Goal: Task Accomplishment & Management: Use online tool/utility

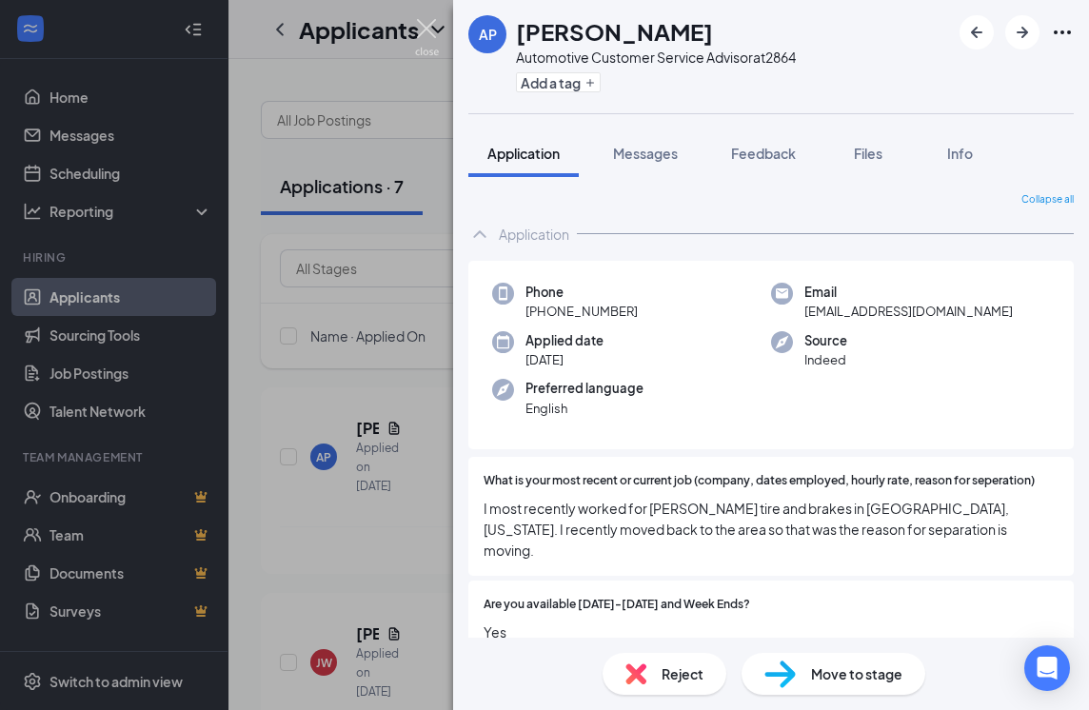
click at [426, 22] on img at bounding box center [427, 37] width 24 height 37
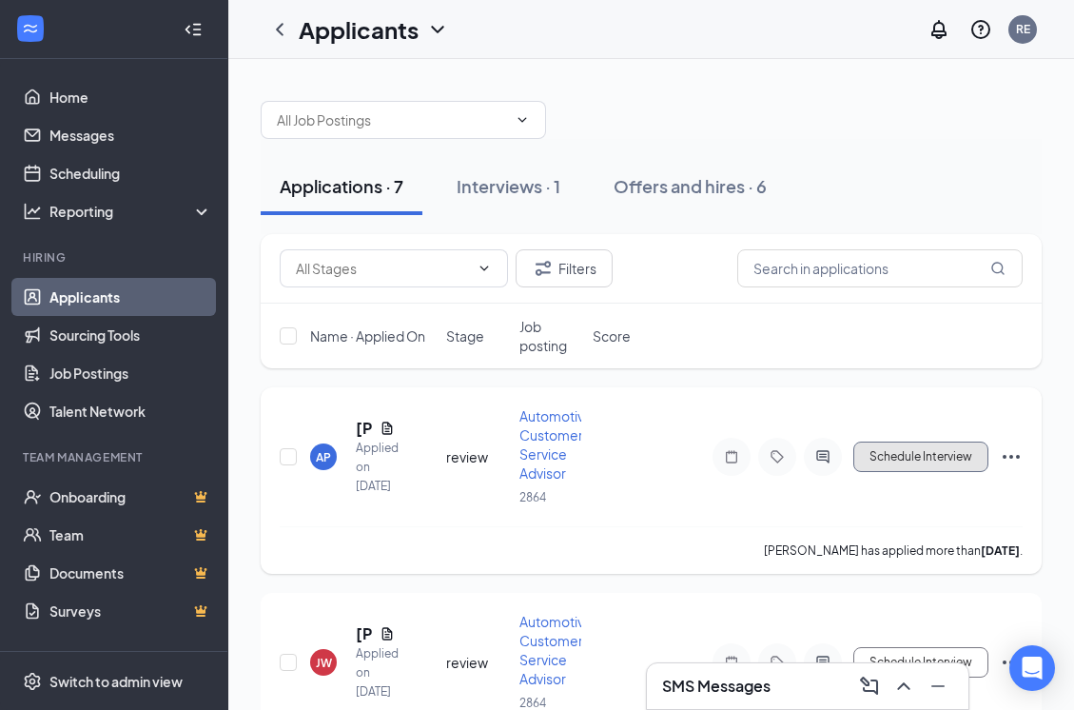
click at [935, 460] on button "Schedule Interview" at bounding box center [921, 457] width 135 height 30
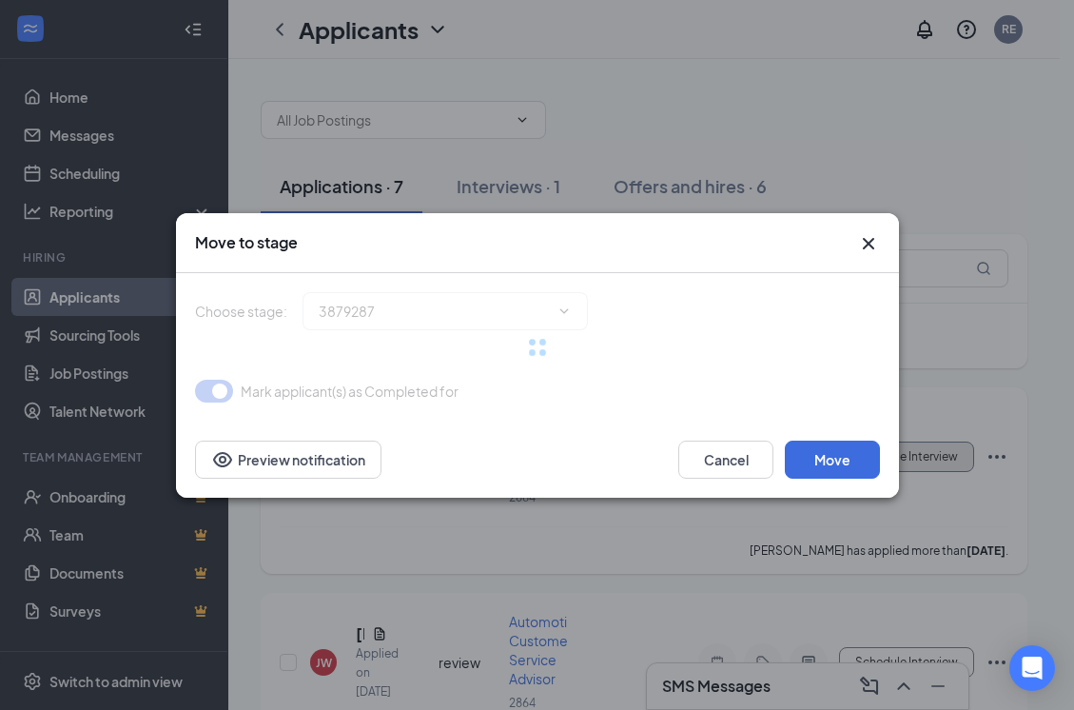
type input "Onsite Interview (next stage)"
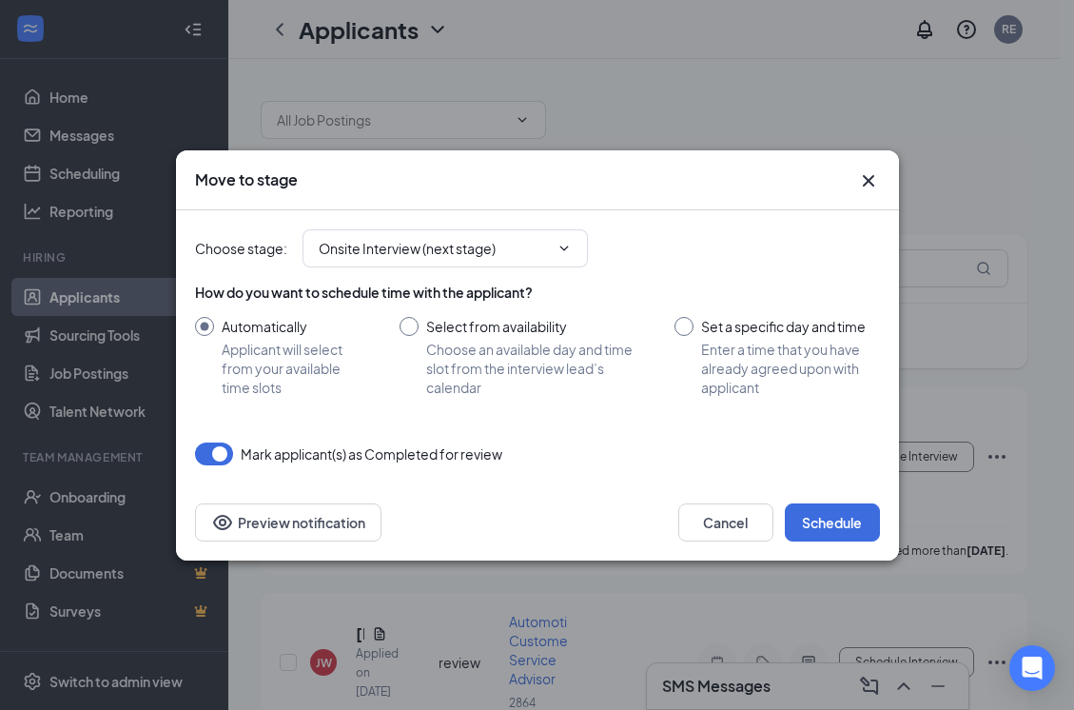
click at [683, 325] on input "Set a specific day and time Enter a time that you have already agreed upon with…" at bounding box center [777, 357] width 205 height 80
radio input "true"
radio input "false"
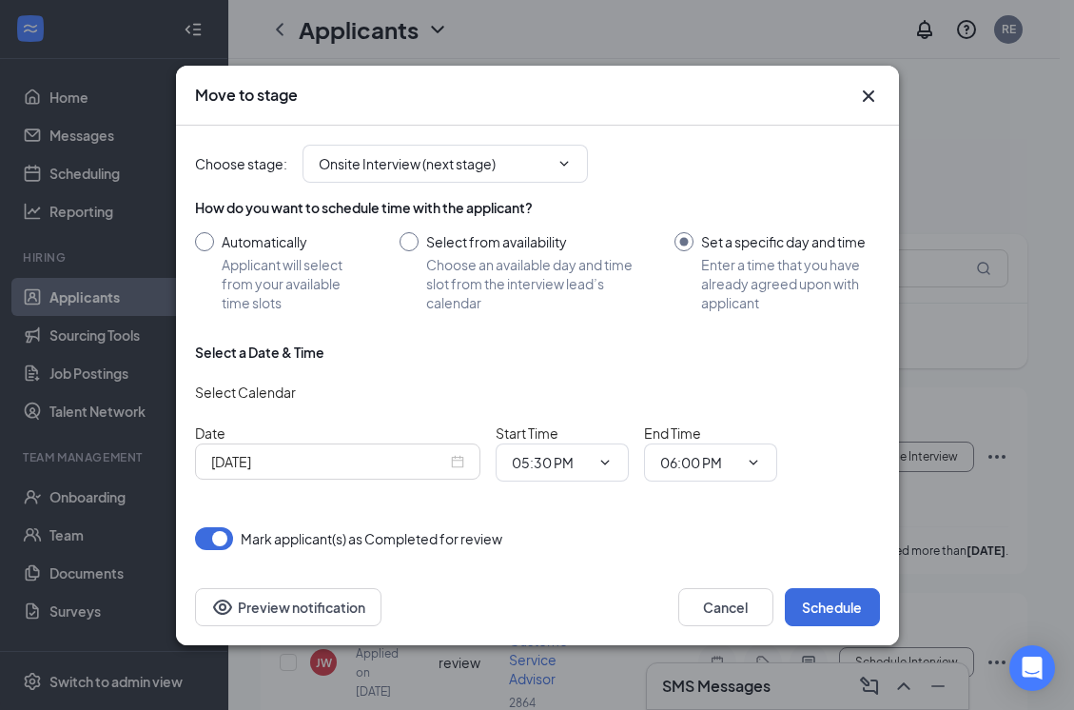
click at [459, 463] on div "[DATE]" at bounding box center [337, 461] width 253 height 21
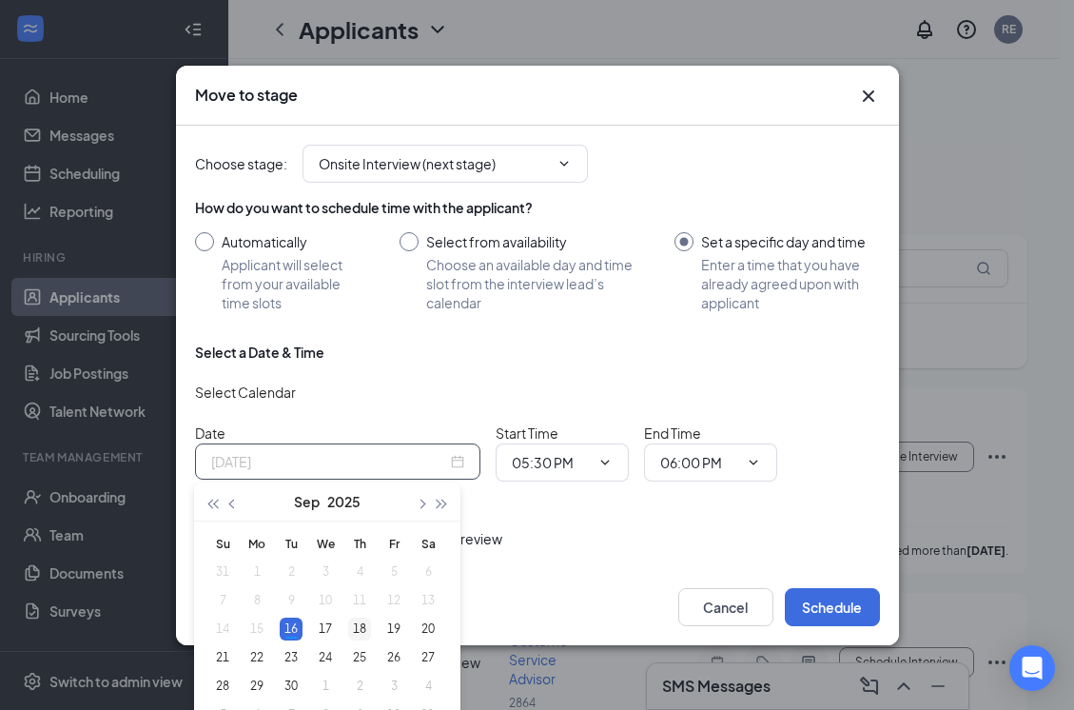
click at [360, 627] on div "18" at bounding box center [359, 629] width 23 height 23
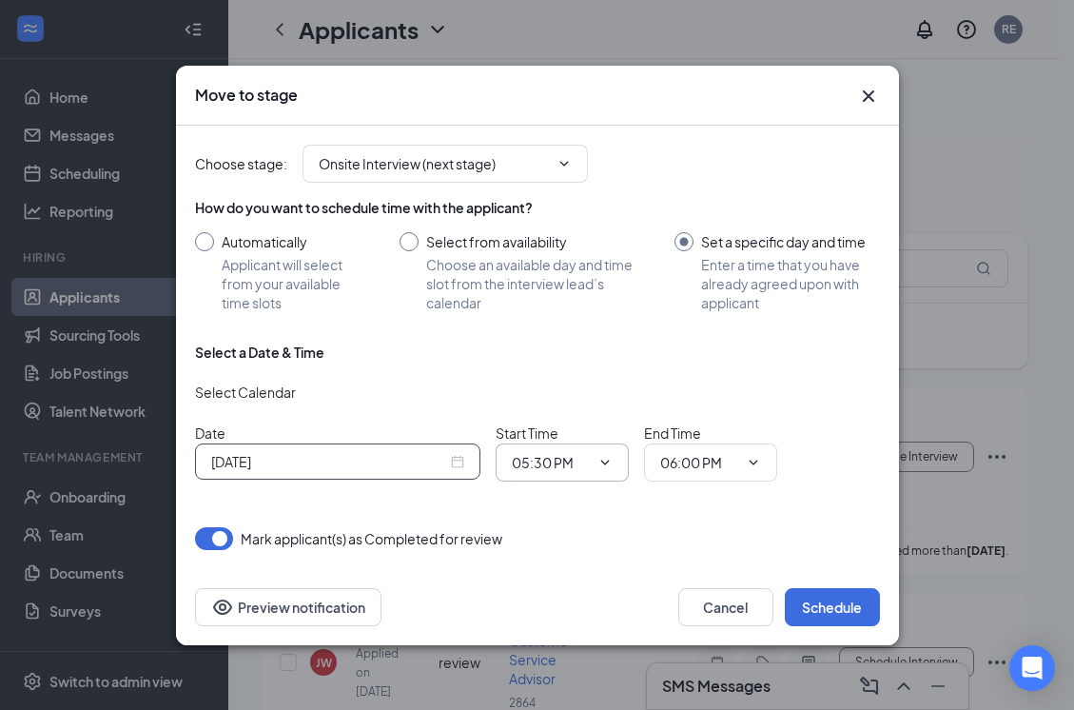
click at [605, 459] on icon "ChevronDown" at bounding box center [605, 462] width 15 height 15
click at [609, 462] on icon "ChevronDown" at bounding box center [605, 462] width 15 height 15
click at [605, 461] on icon "ChevronDown" at bounding box center [605, 462] width 15 height 15
click at [748, 460] on icon "ChevronDown" at bounding box center [753, 462] width 15 height 15
click at [226, 538] on button "button" at bounding box center [214, 538] width 38 height 23
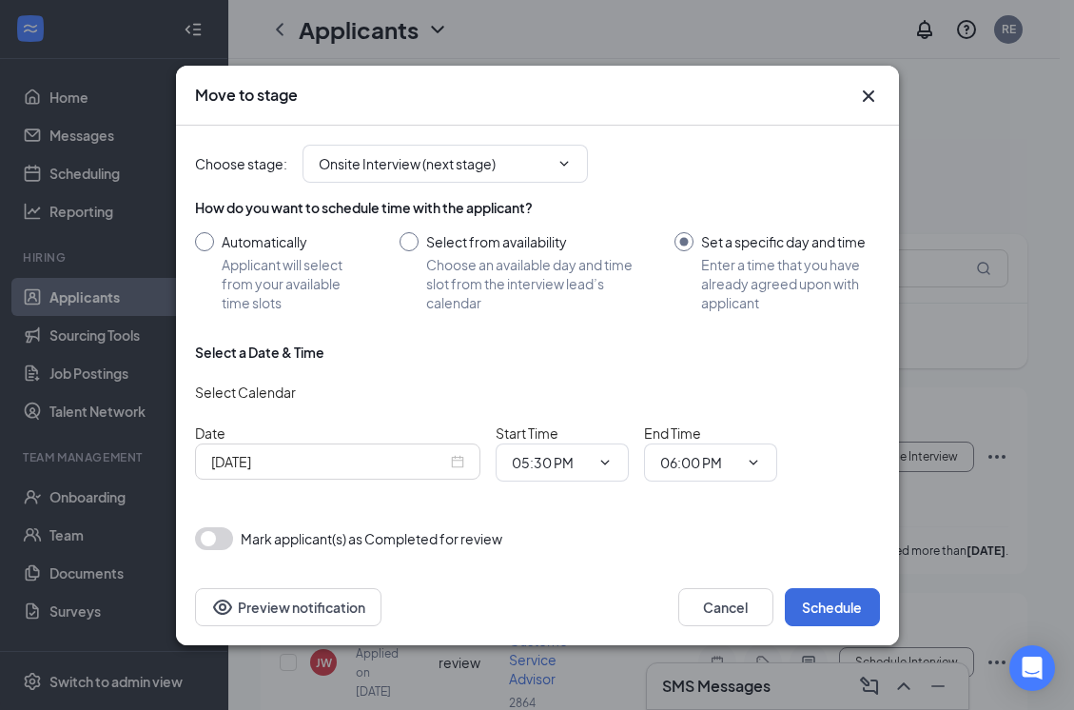
click at [456, 462] on div "[DATE]" at bounding box center [337, 461] width 253 height 21
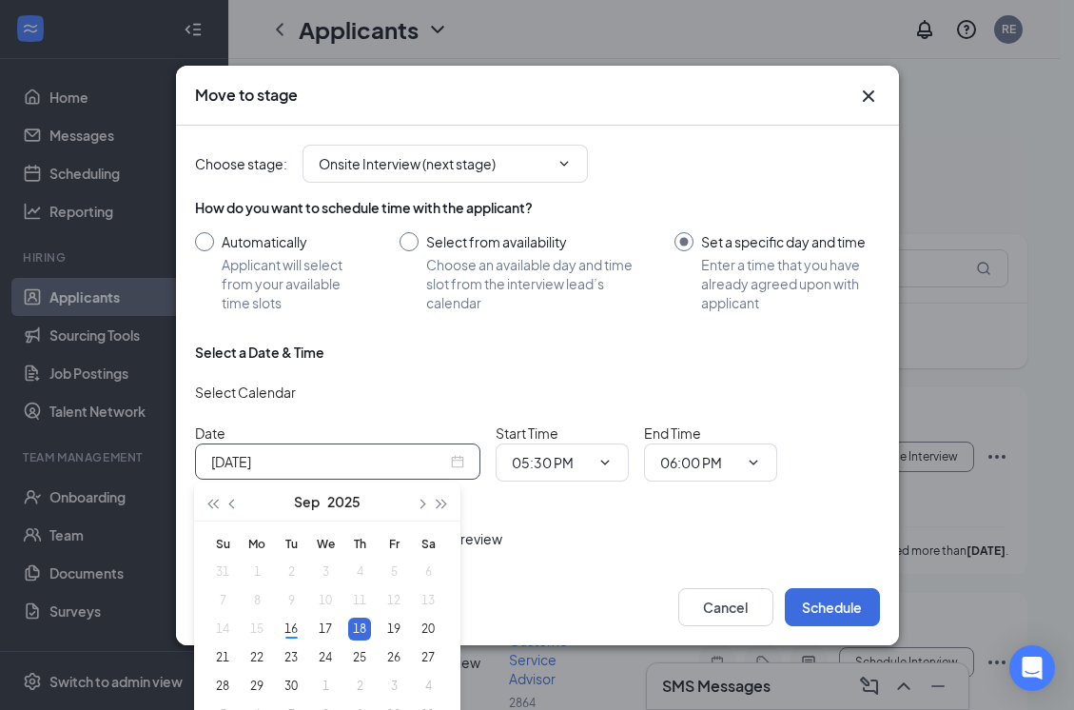
type input "[DATE]"
click at [364, 631] on div "18" at bounding box center [359, 629] width 23 height 23
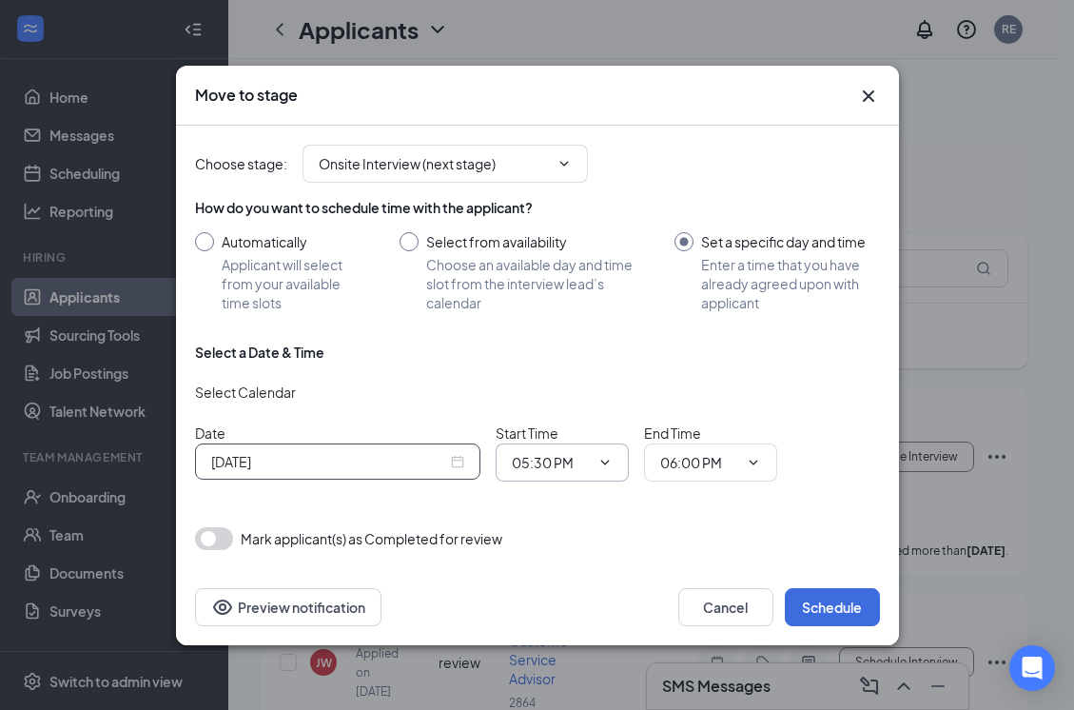
click at [608, 463] on icon "ChevronDown" at bounding box center [605, 462] width 15 height 15
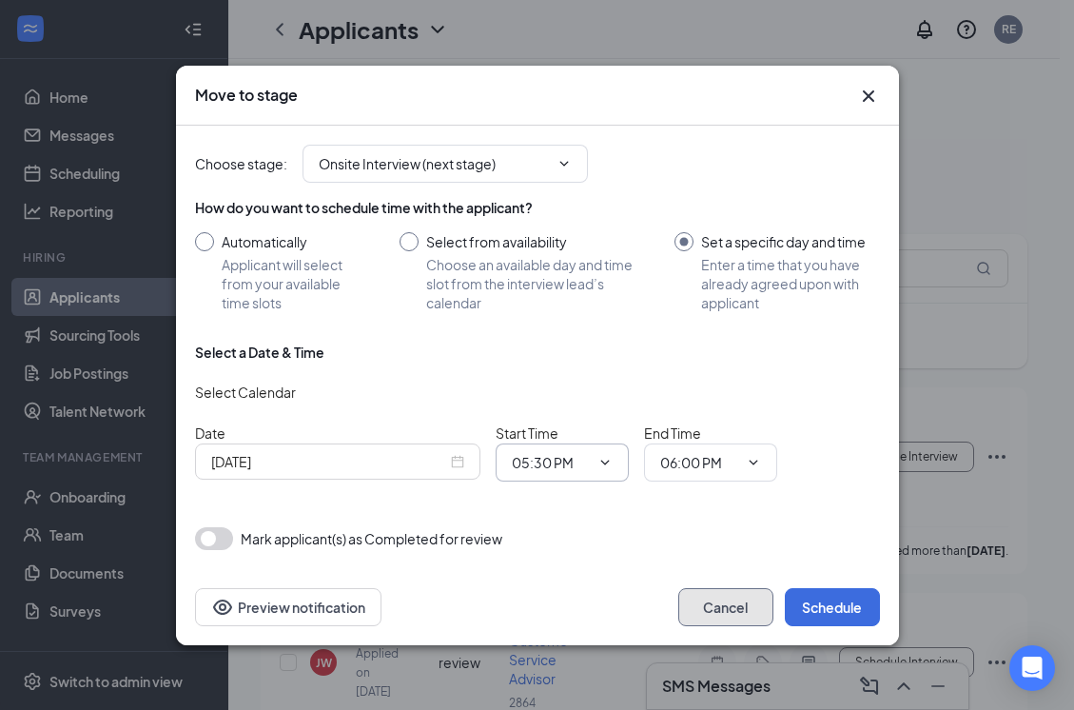
click at [723, 604] on button "Cancel" at bounding box center [726, 607] width 95 height 38
